Goal: Information Seeking & Learning: Learn about a topic

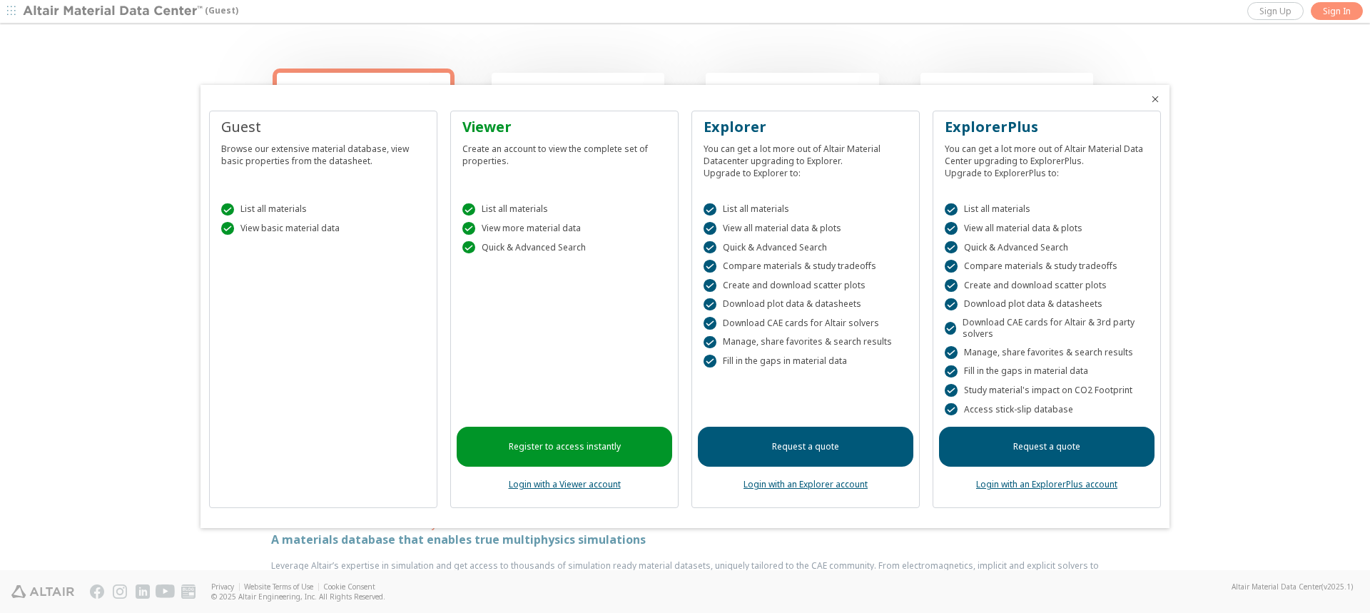
click at [280, 233] on div " View basic material data" at bounding box center [323, 228] width 204 height 13
click at [242, 127] on div "Guest" at bounding box center [323, 127] width 204 height 20
click at [285, 238] on div " List all materials  View basic material data" at bounding box center [322, 216] width 215 height 61
click at [276, 131] on div "Guest Browse our extensive material database, view basic properties from the da…" at bounding box center [322, 151] width 215 height 68
click at [250, 124] on div "Guest" at bounding box center [323, 127] width 204 height 20
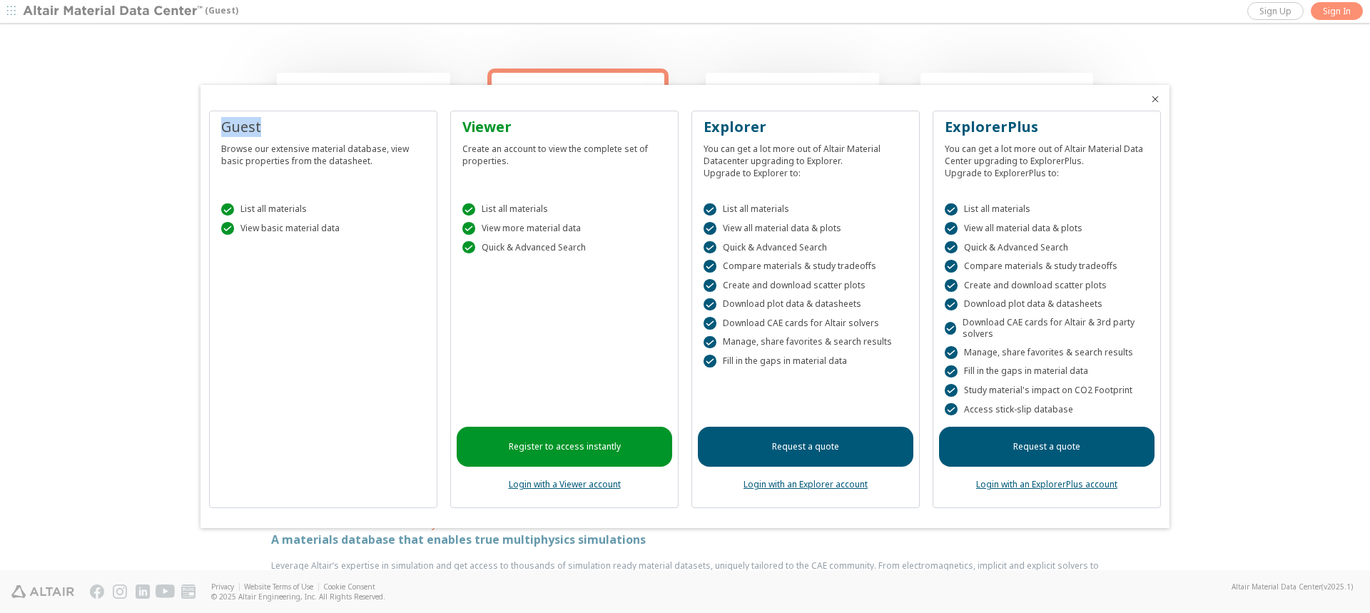
click at [250, 124] on div "Guest" at bounding box center [323, 127] width 204 height 20
click at [317, 91] on div at bounding box center [684, 93] width 969 height 17
